Goal: Task Accomplishment & Management: Use online tool/utility

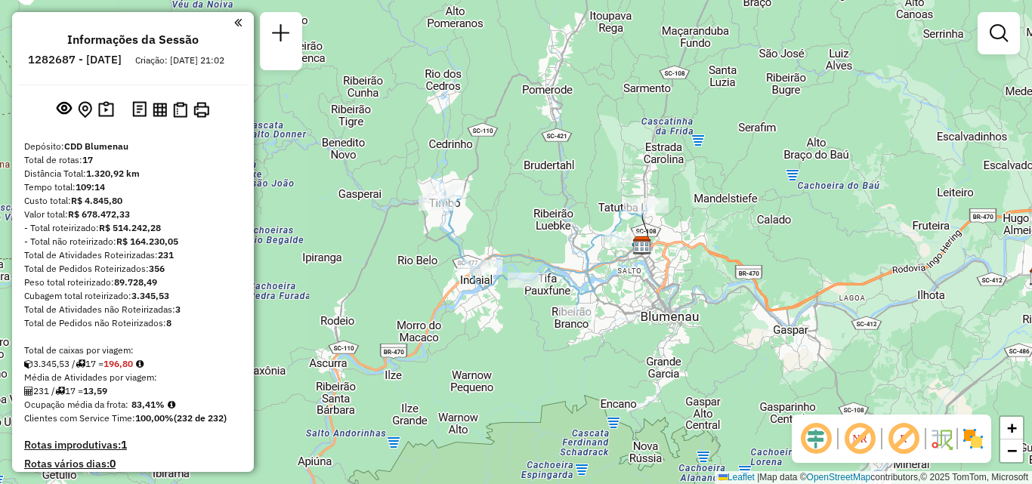
scroll to position [1711, 0]
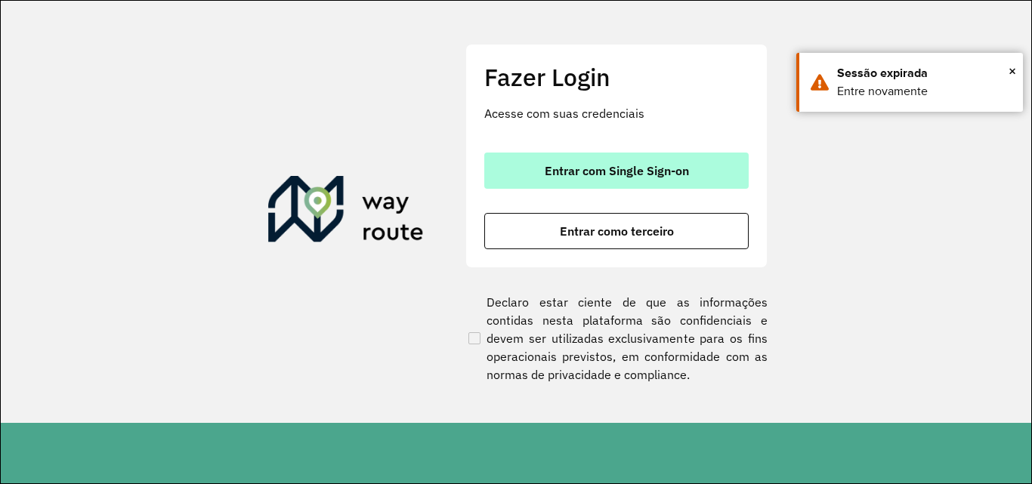
click at [599, 177] on span "Entrar com Single Sign-on" at bounding box center [617, 171] width 144 height 12
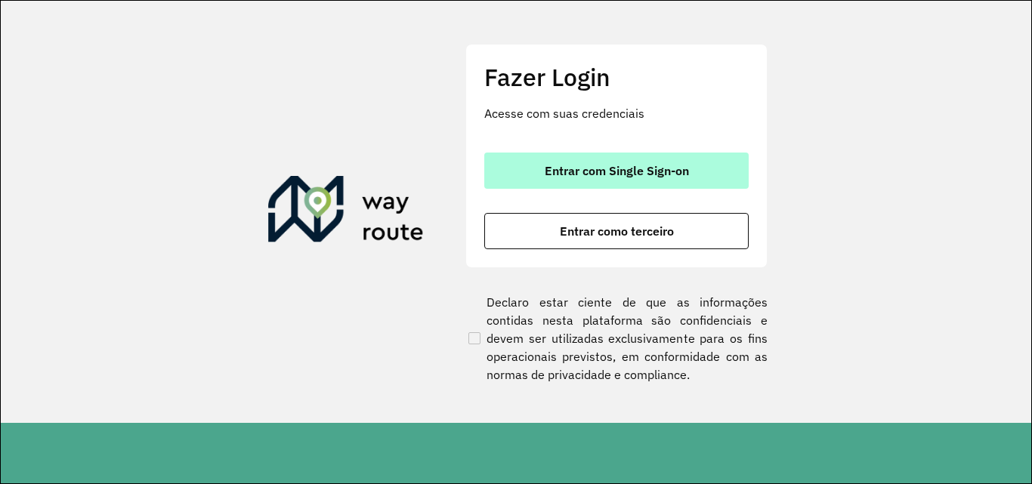
click at [556, 175] on span "Entrar com Single Sign-on" at bounding box center [617, 171] width 144 height 12
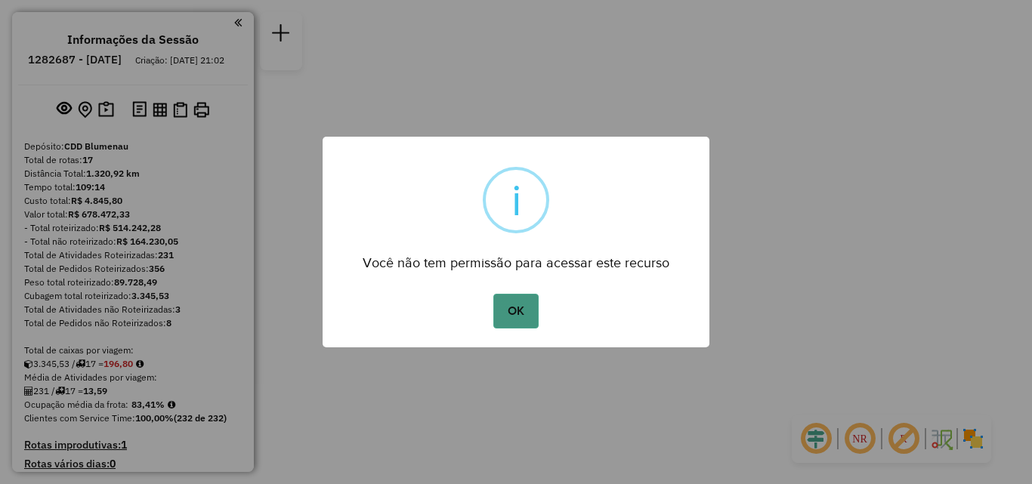
click at [512, 304] on button "OK" at bounding box center [516, 311] width 45 height 35
click at [509, 312] on button "OK" at bounding box center [516, 311] width 45 height 35
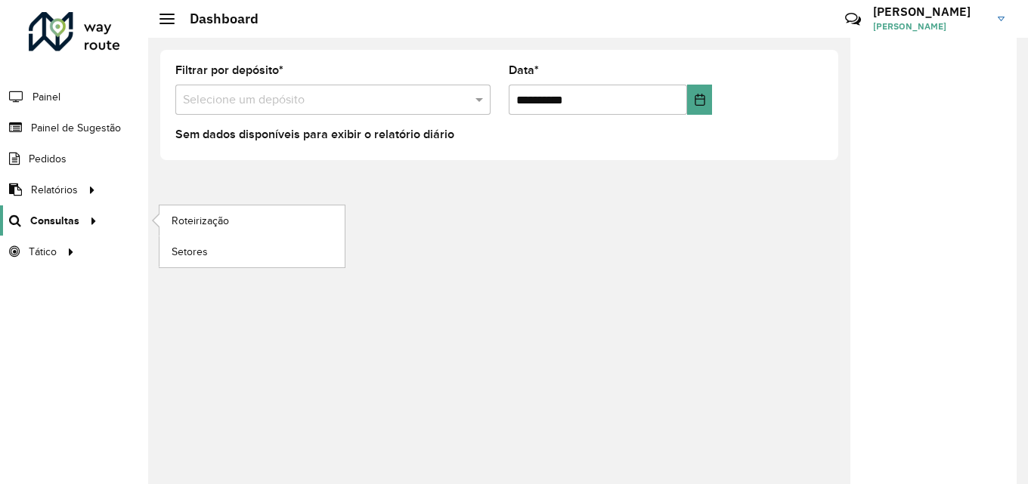
click at [55, 224] on span "Consultas" at bounding box center [54, 221] width 49 height 16
click at [228, 221] on span "Roteirização" at bounding box center [202, 221] width 61 height 16
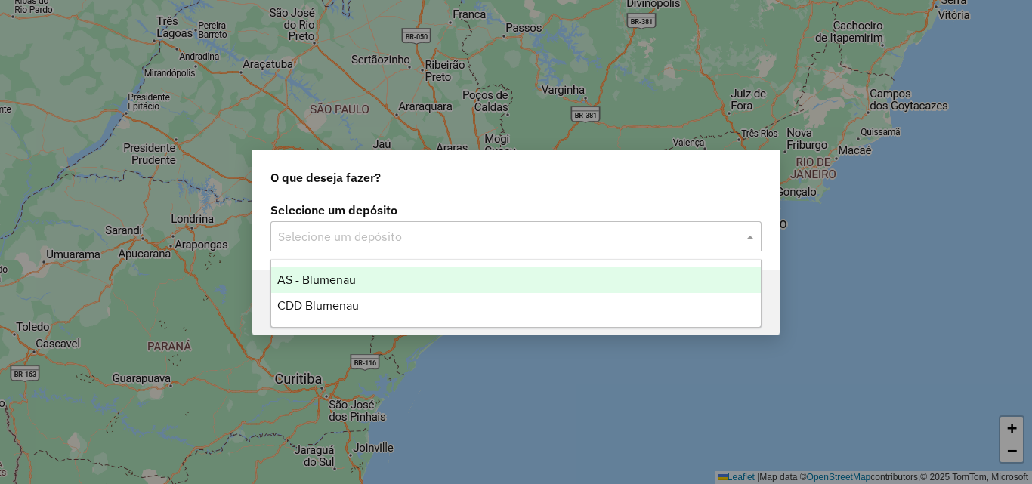
click at [337, 239] on input "text" at bounding box center [501, 237] width 446 height 18
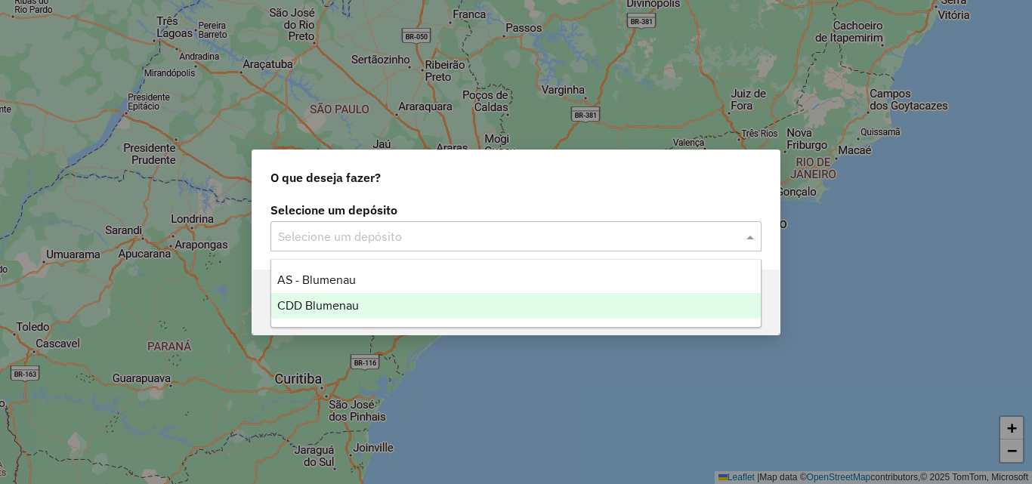
click at [324, 304] on span "CDD Blumenau" at bounding box center [318, 305] width 82 height 13
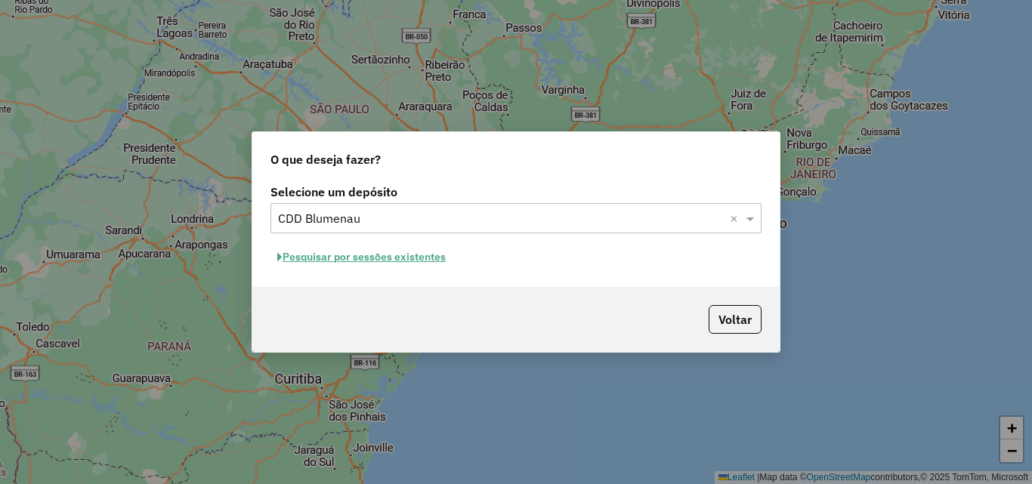
click at [433, 260] on button "Pesquisar por sessões existentes" at bounding box center [362, 257] width 182 height 23
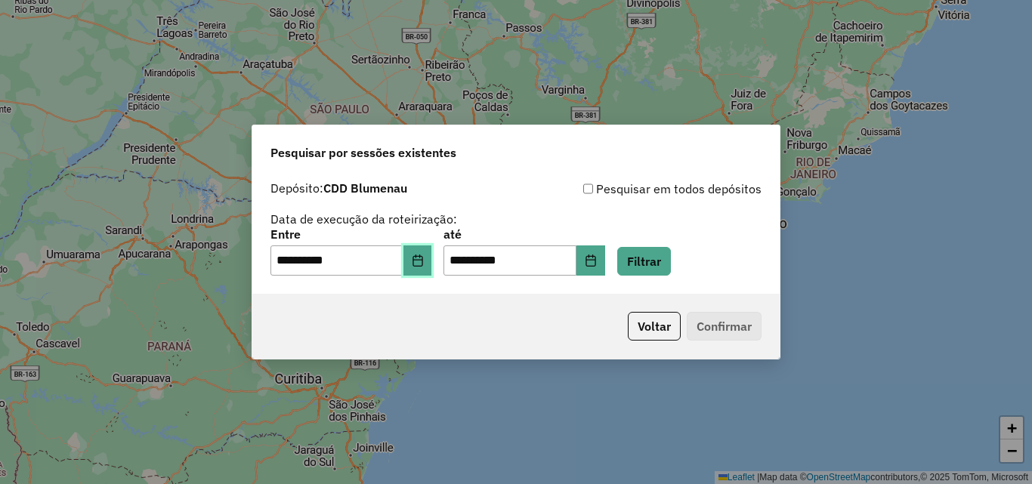
click at [432, 267] on button "Choose Date" at bounding box center [418, 261] width 29 height 30
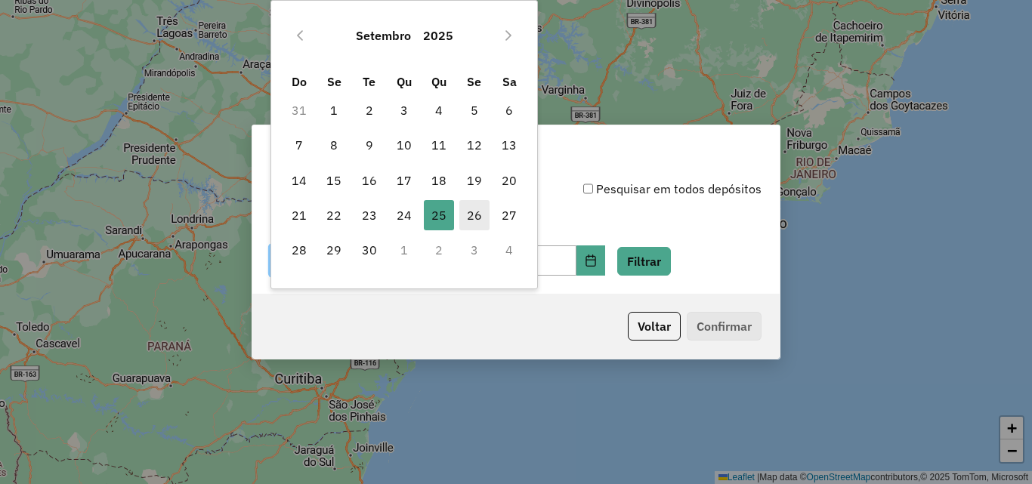
click at [474, 211] on span "26" at bounding box center [474, 215] width 30 height 30
type input "**********"
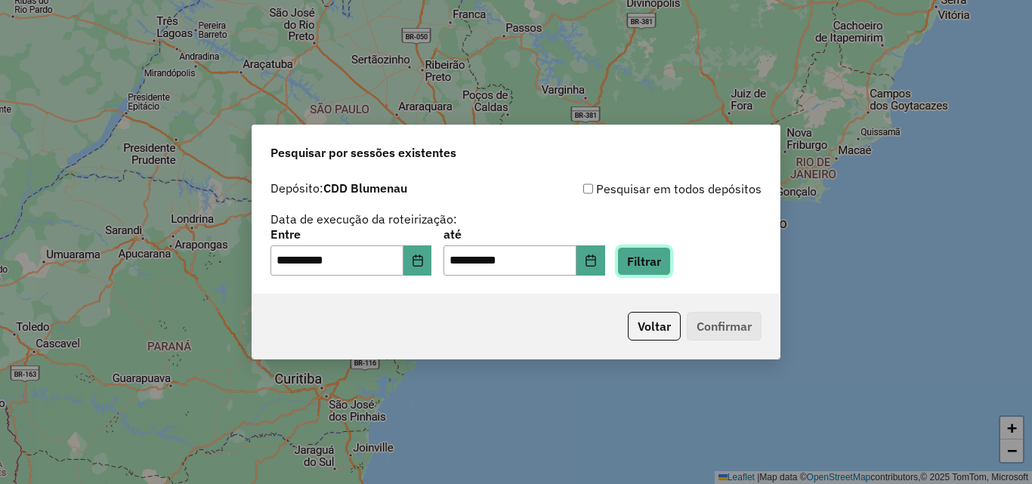
click at [659, 255] on button "Filtrar" at bounding box center [644, 261] width 54 height 29
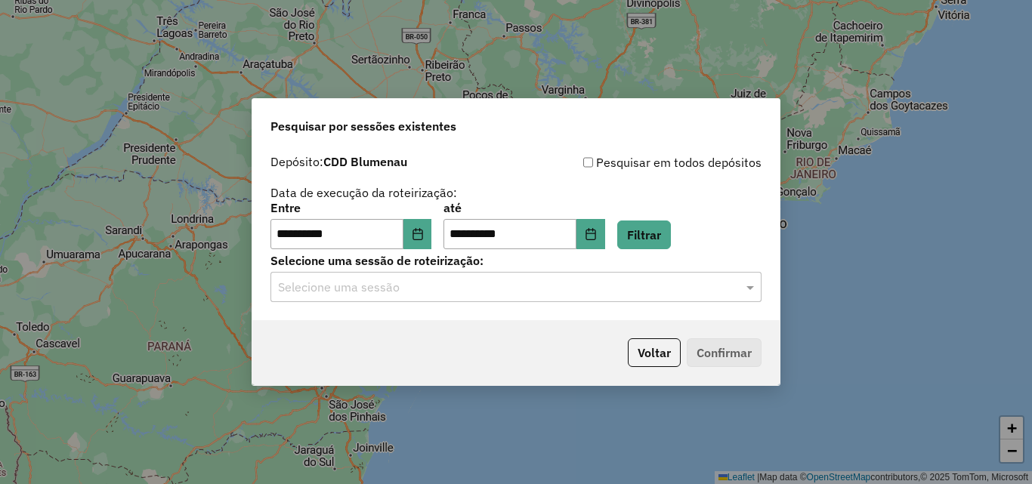
click at [555, 291] on input "text" at bounding box center [501, 288] width 446 height 18
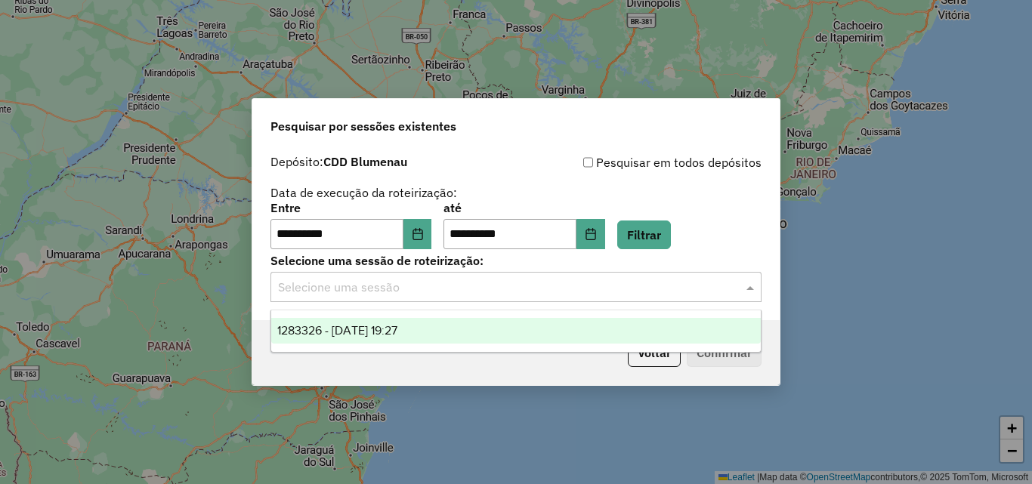
click at [434, 335] on div "1283326 - [DATE] 19:27" at bounding box center [516, 331] width 490 height 26
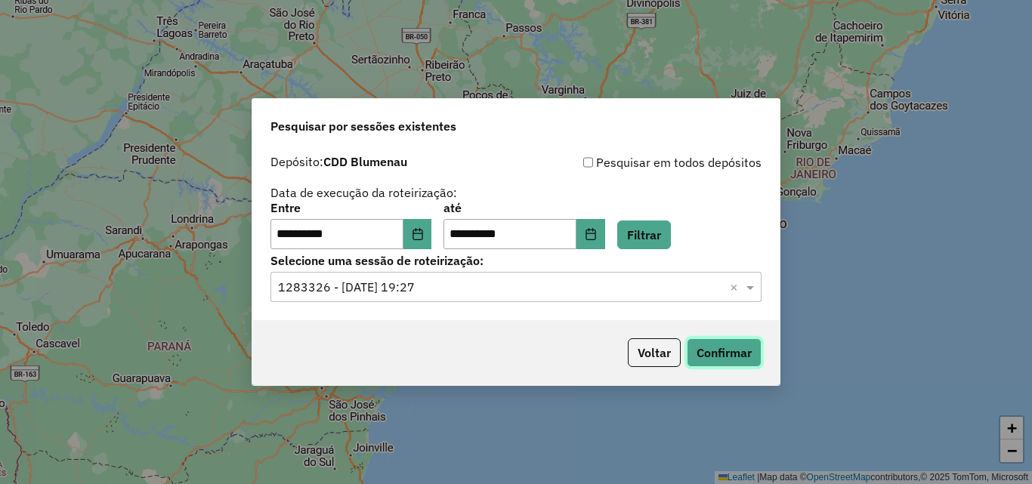
click at [735, 351] on button "Confirmar" at bounding box center [724, 353] width 75 height 29
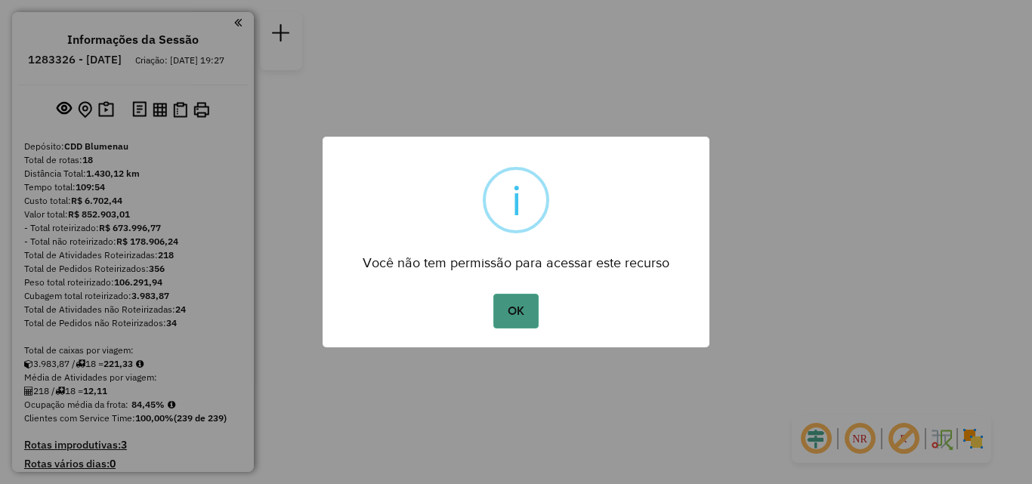
click at [513, 310] on button "OK" at bounding box center [516, 311] width 45 height 35
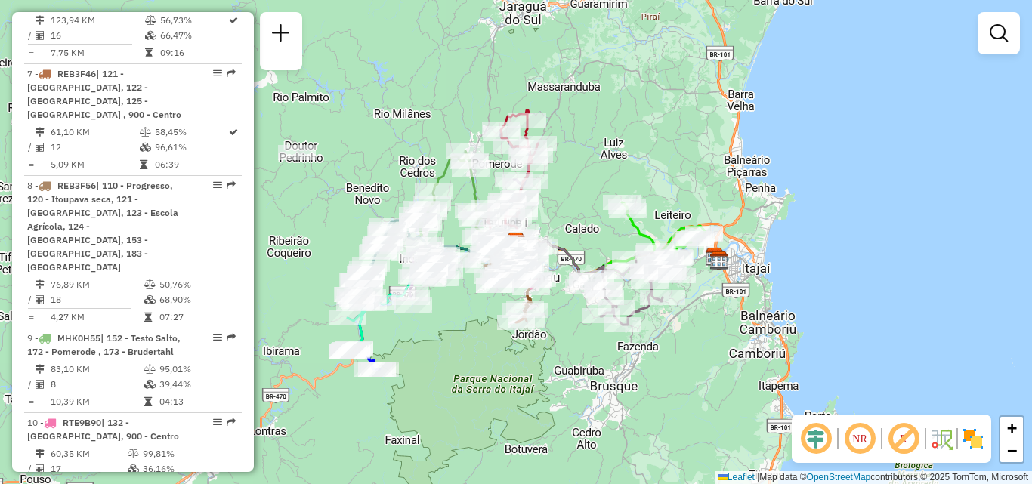
scroll to position [1190, 0]
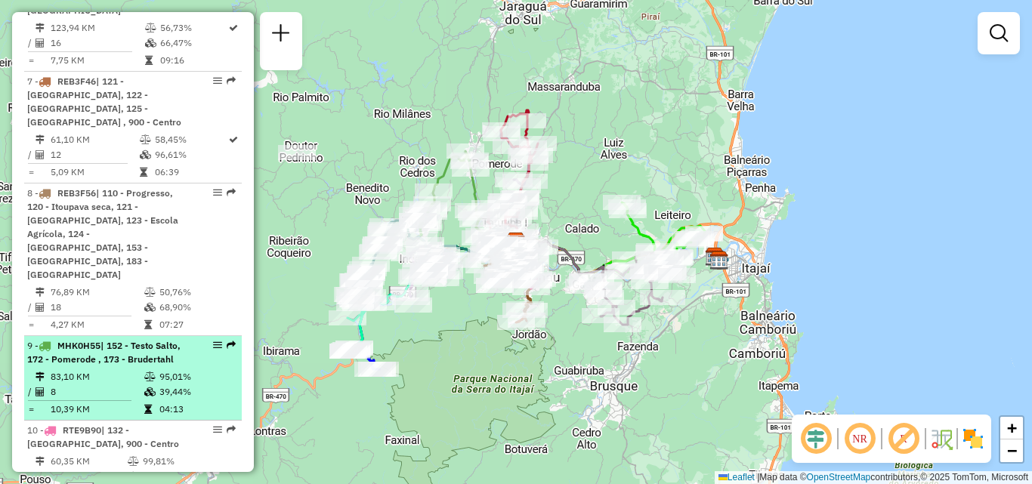
click at [165, 339] on div "9 - MHK0H55 | 152 - Testo Salto, 172 - [GEOGRAPHIC_DATA] , 173 - Brudertahl" at bounding box center [107, 352] width 160 height 27
select select "**********"
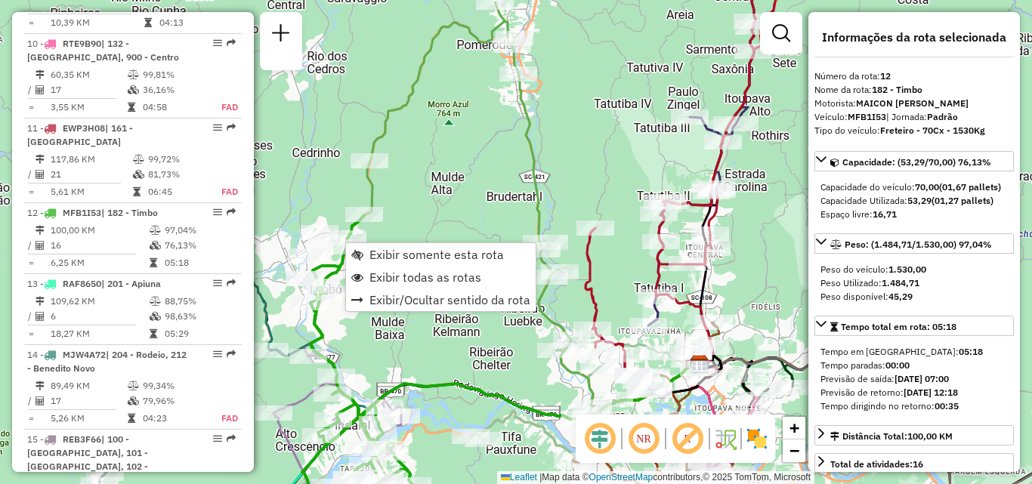
scroll to position [1673, 0]
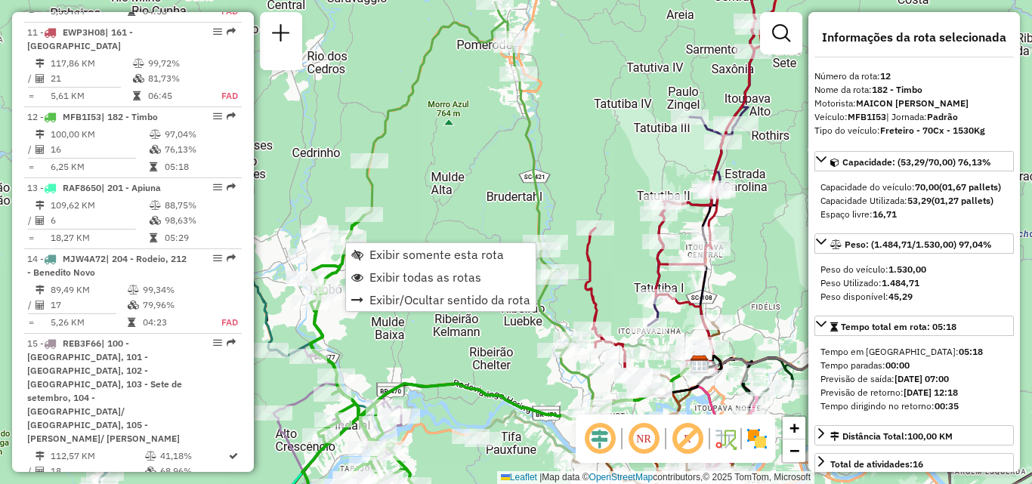
click at [567, 184] on div "Janela de atendimento Grade de atendimento Capacidade Transportadoras Veículos …" at bounding box center [516, 242] width 1032 height 484
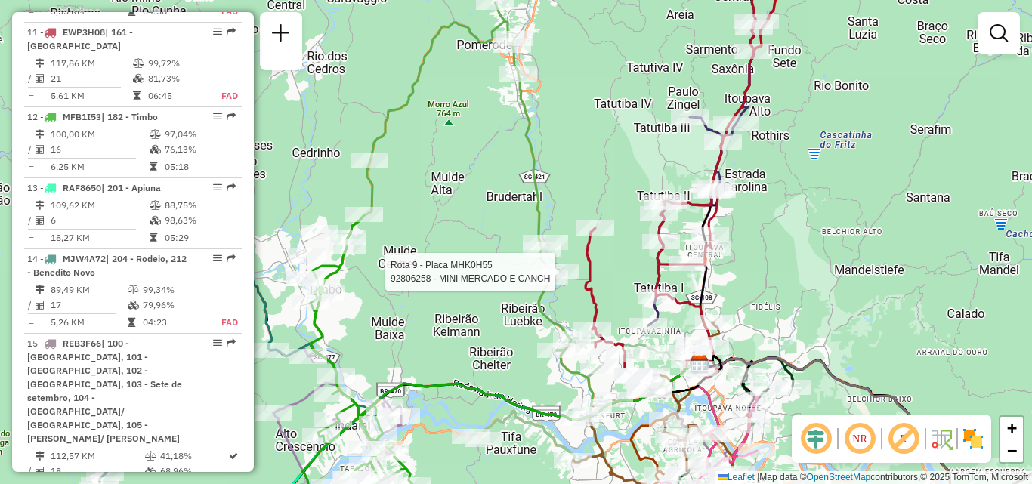
select select "**********"
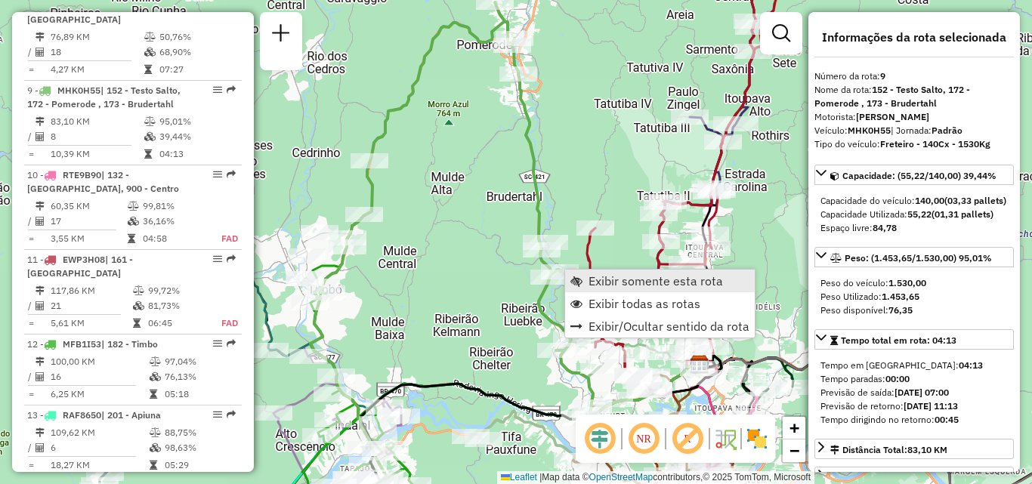
scroll to position [1406, 0]
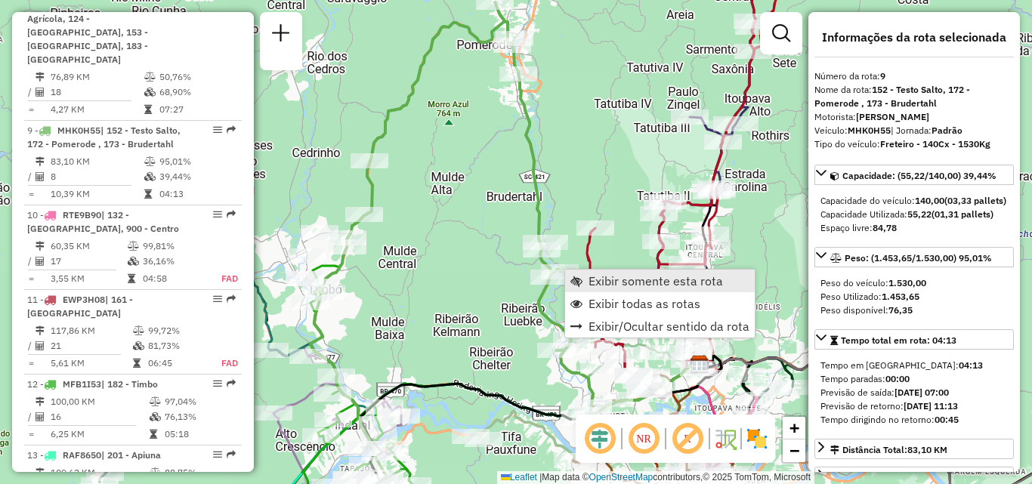
click at [587, 286] on link "Exibir somente esta rota" at bounding box center [660, 281] width 190 height 23
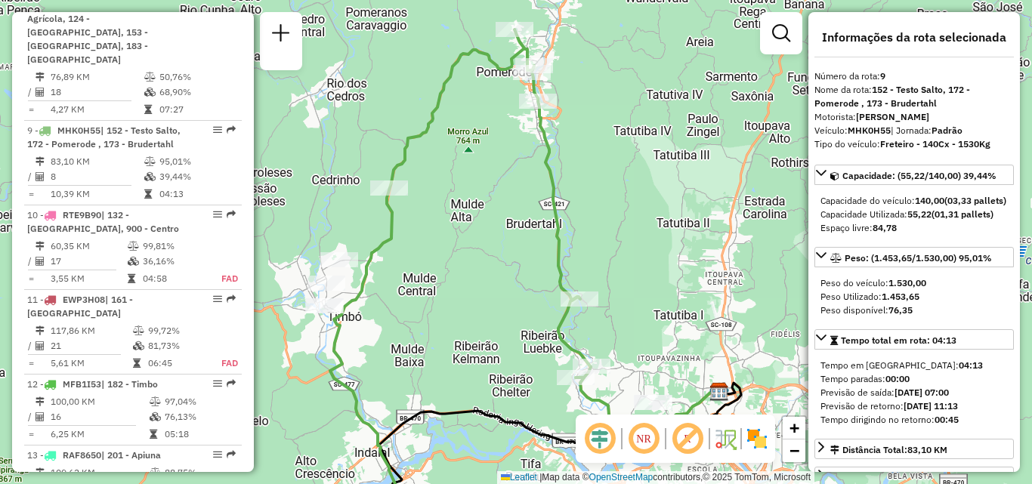
drag, startPoint x: 450, startPoint y: 271, endPoint x: 470, endPoint y: 298, distance: 34.0
click at [470, 298] on div "Janela de atendimento Grade de atendimento Capacidade Transportadoras Veículos …" at bounding box center [516, 242] width 1032 height 484
